Goal: Information Seeking & Learning: Learn about a topic

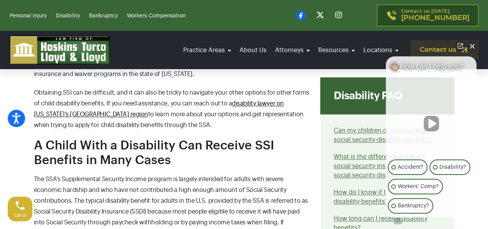
scroll to position [527, 0]
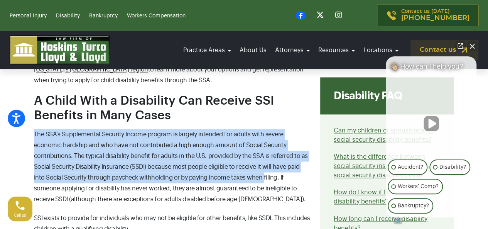
drag, startPoint x: 32, startPoint y: 132, endPoint x: 210, endPoint y: 176, distance: 182.9
click at [210, 176] on span "The SSA’s Supplemental Security Income program is largely intended for adults w…" at bounding box center [171, 166] width 274 height 71
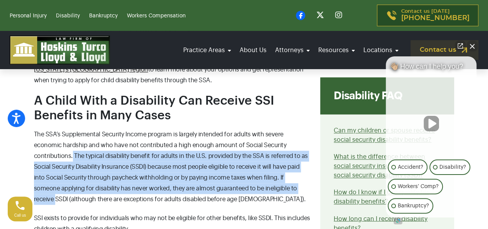
drag, startPoint x: 293, startPoint y: 142, endPoint x: 254, endPoint y: 183, distance: 56.2
click at [255, 184] on p "The SSA’s Supplemental Security Income program is largely intended for adults w…" at bounding box center [172, 167] width 277 height 76
click at [245, 180] on p "The SSA’s Supplemental Security Income program is largely intended for adults w…" at bounding box center [172, 167] width 277 height 76
click at [186, 162] on p "The SSA’s Supplemental Security Income program is largely intended for adults w…" at bounding box center [172, 167] width 277 height 76
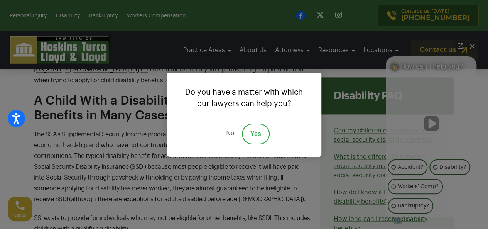
drag, startPoint x: 228, startPoint y: 133, endPoint x: 220, endPoint y: 138, distance: 9.5
click at [228, 133] on link "No" at bounding box center [229, 134] width 23 height 21
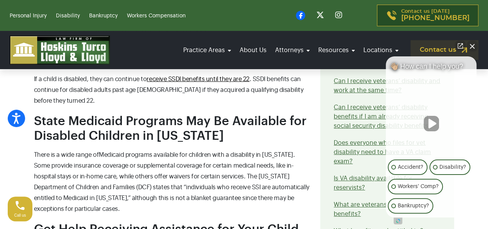
scroll to position [1235, 0]
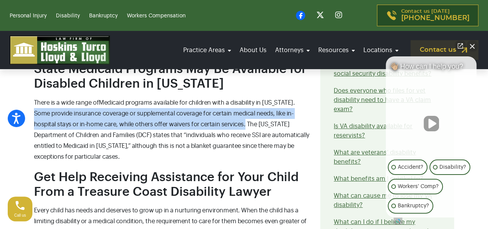
drag, startPoint x: 280, startPoint y: 85, endPoint x: 203, endPoint y: 116, distance: 83.0
click at [203, 116] on span ". Some provide insurance coverage or supplemental coverage for certain medical …" at bounding box center [172, 130] width 276 height 60
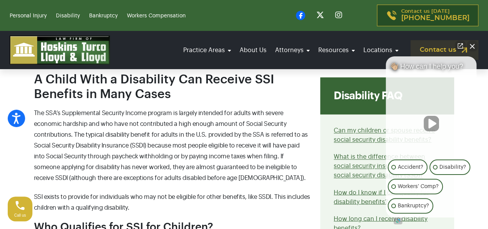
scroll to position [553, 0]
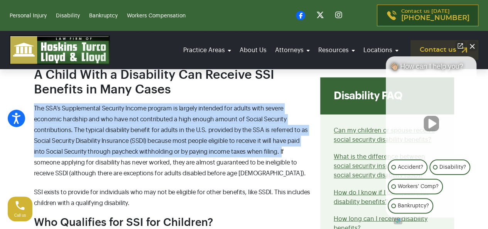
drag, startPoint x: 30, startPoint y: 100, endPoint x: 222, endPoint y: 148, distance: 198.0
copy span "The SSA’s Supplemental Security Income program is largely intended for adults w…"
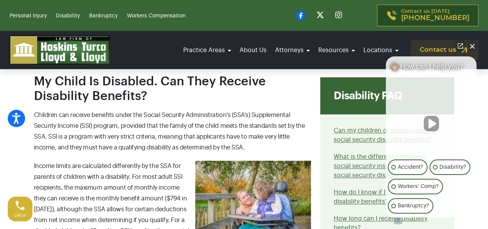
scroll to position [270, 0]
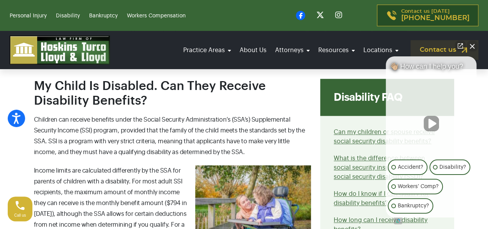
drag, startPoint x: 29, startPoint y: 117, endPoint x: 209, endPoint y: 149, distance: 182.3
copy span "Children can receive benefits under the Social Security Administration’s (SSA’s…"
